Goal: Transaction & Acquisition: Purchase product/service

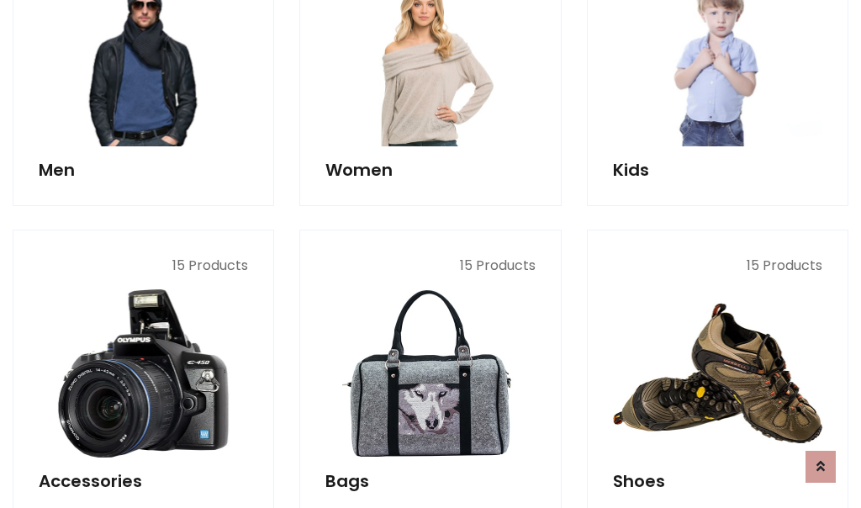
scroll to position [563, 0]
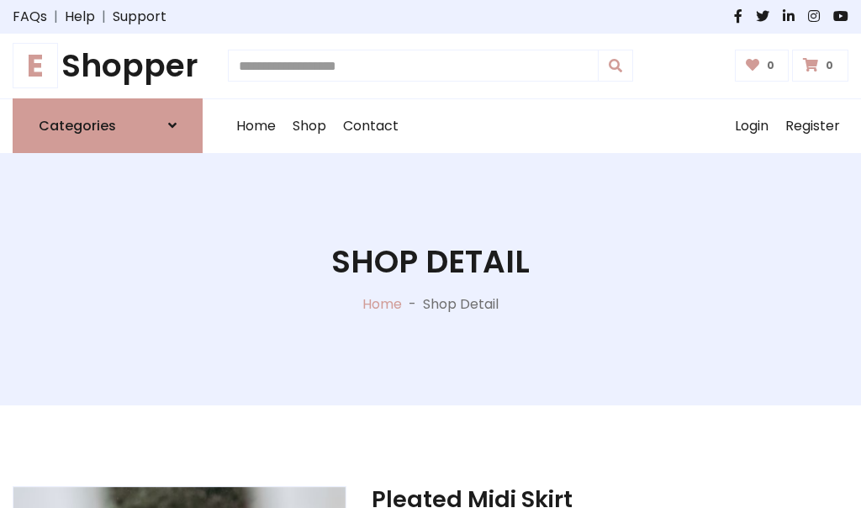
click at [108, 66] on h1 "E Shopper" at bounding box center [108, 66] width 190 height 38
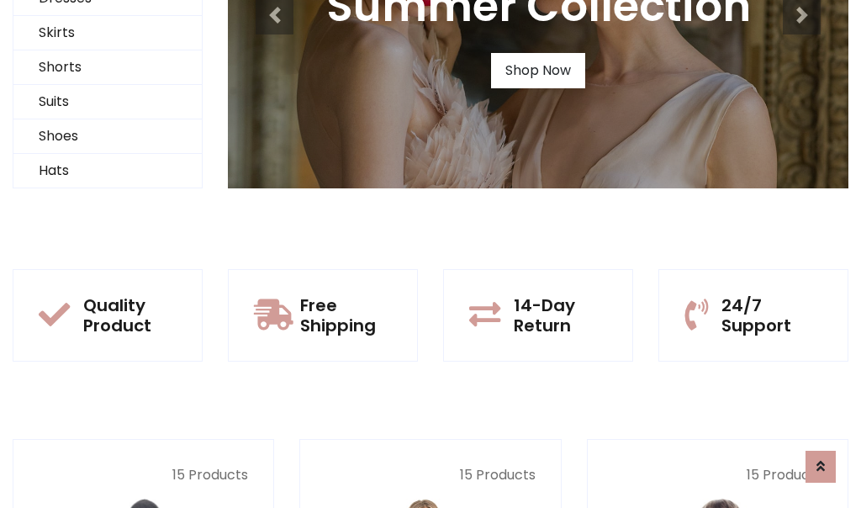
scroll to position [162, 0]
